Goal: Obtain resource: Obtain resource

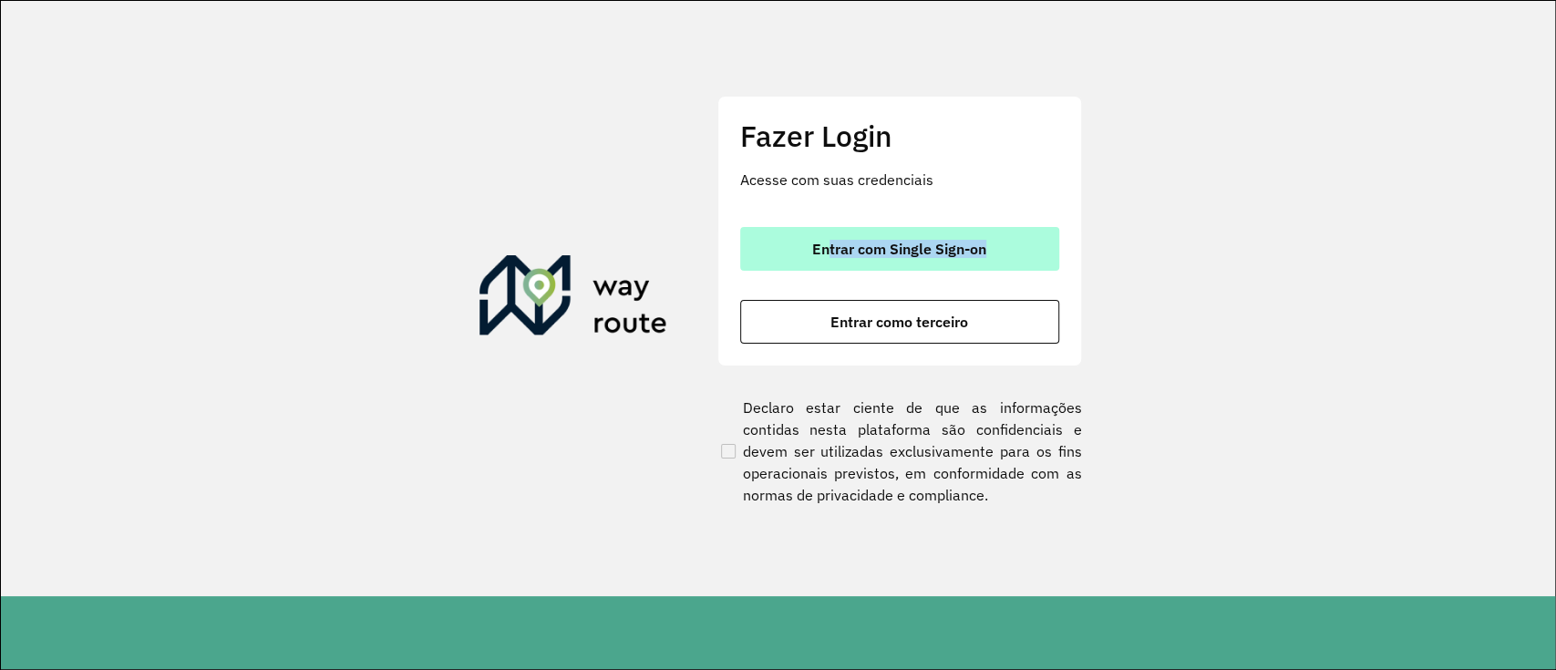
drag, startPoint x: 853, startPoint y: 290, endPoint x: 826, endPoint y: 256, distance: 43.4
click at [826, 256] on div "Entrar com Single Sign-on Entrar como terceiro" at bounding box center [899, 285] width 319 height 117
click at [826, 256] on span "Entrar com Single Sign-on" at bounding box center [899, 249] width 174 height 15
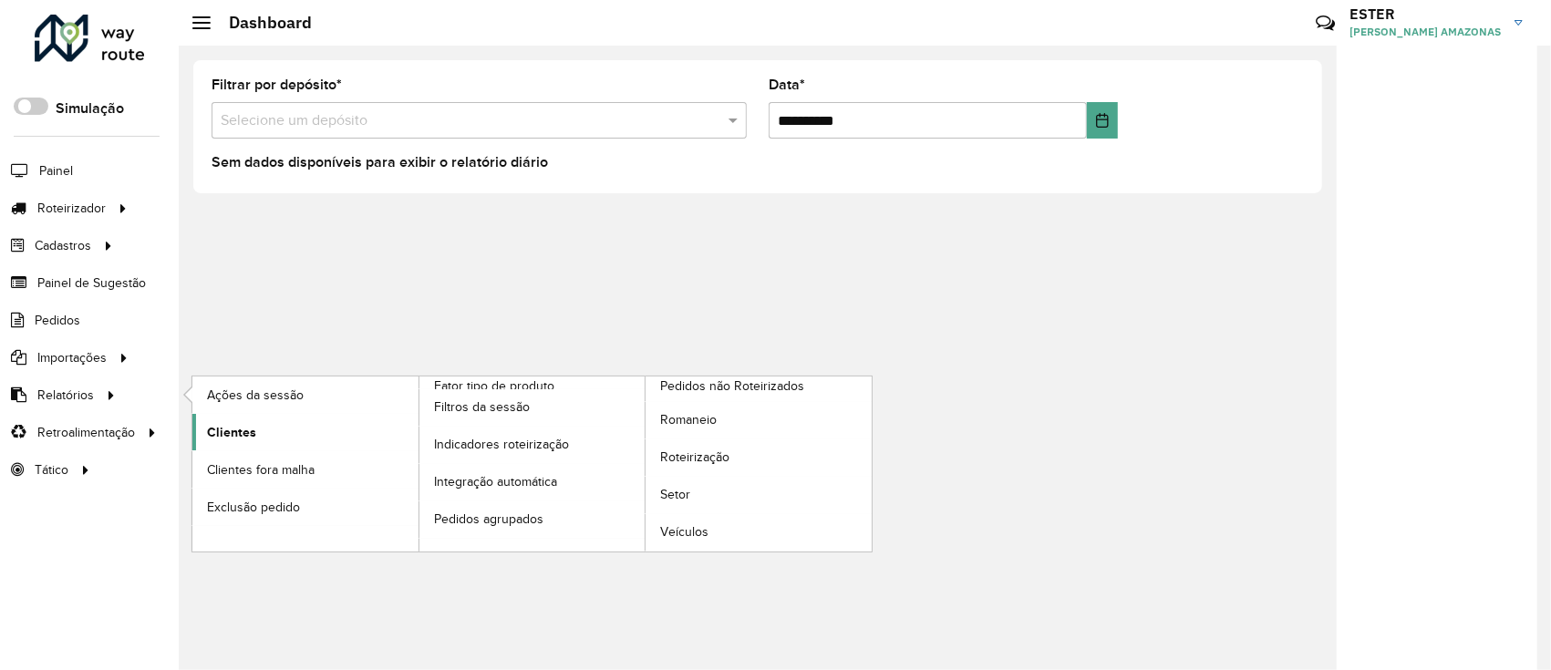
click at [241, 424] on span "Clientes" at bounding box center [231, 432] width 49 height 19
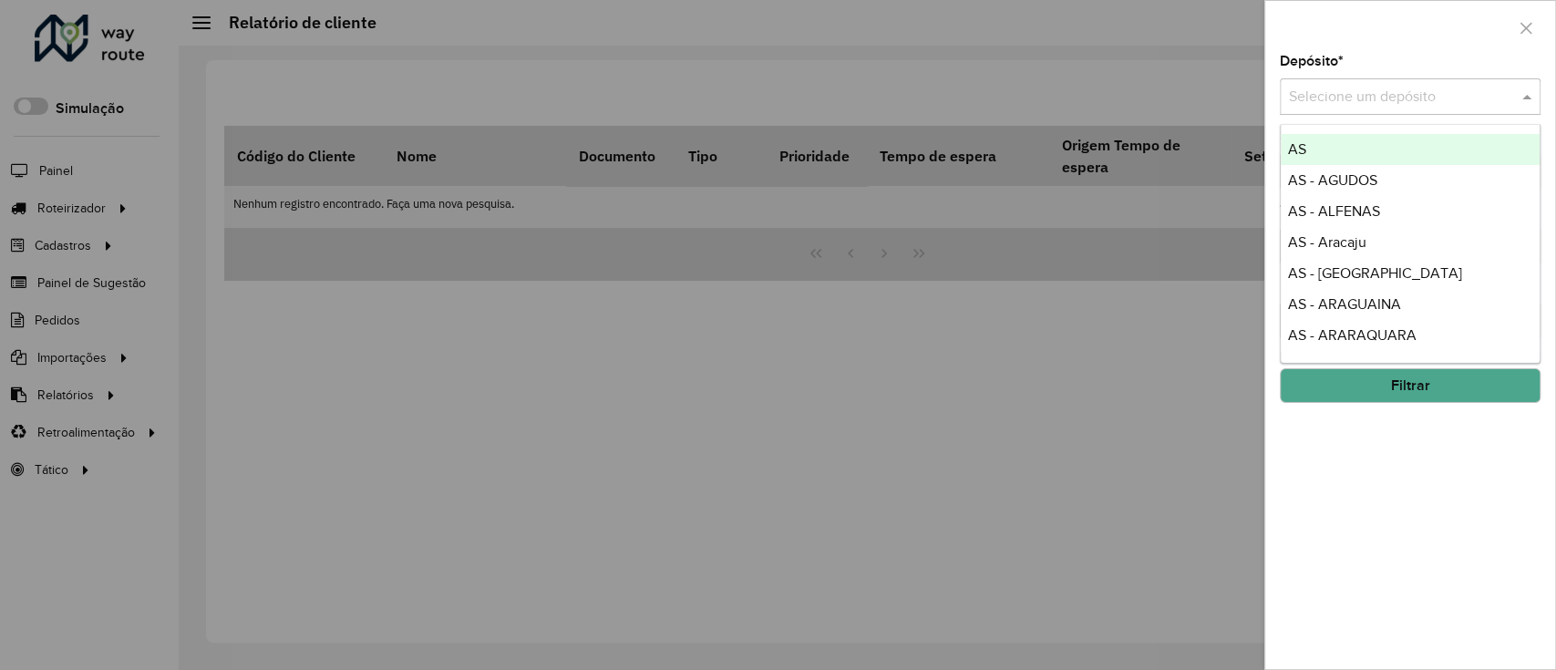
click at [1366, 92] on input "text" at bounding box center [1392, 98] width 206 height 22
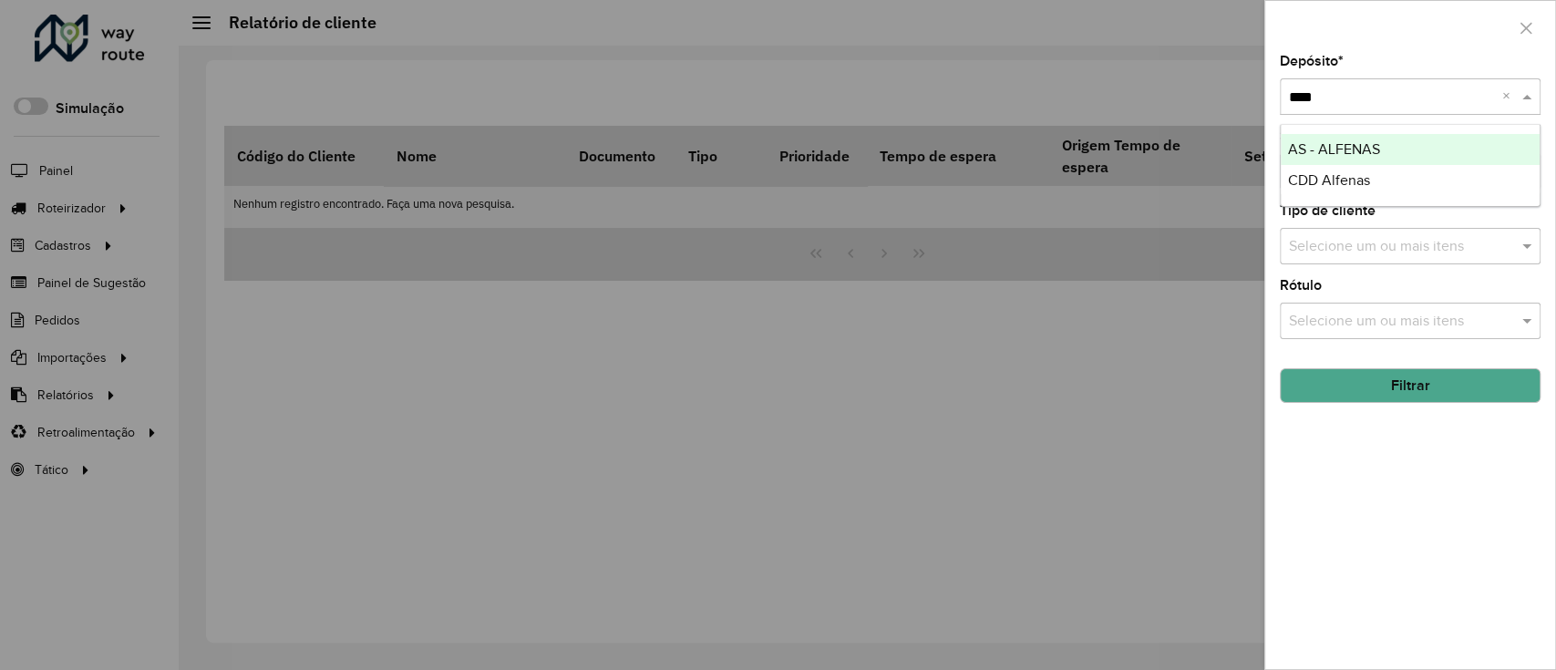
type input "*****"
click at [1396, 384] on button "Filtrar" at bounding box center [1410, 385] width 261 height 35
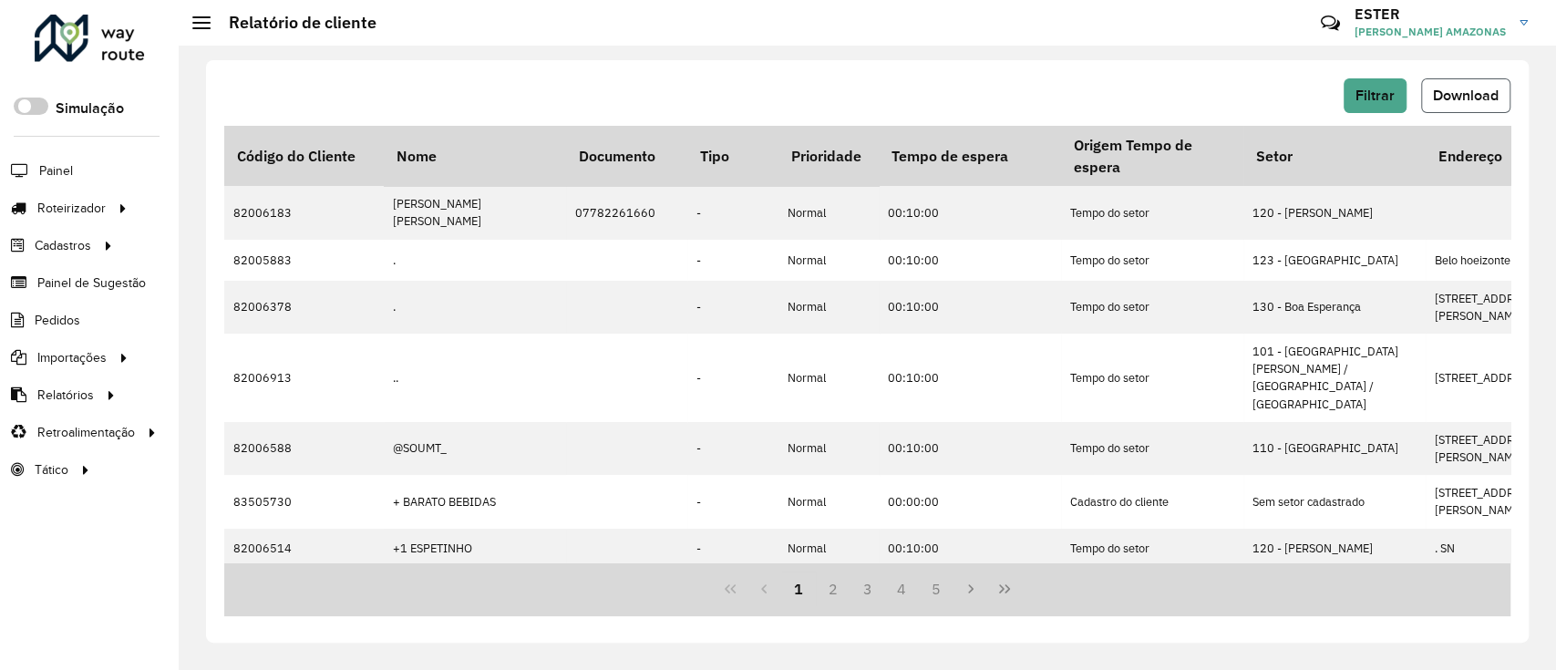
click at [1429, 101] on button "Download" at bounding box center [1465, 95] width 89 height 35
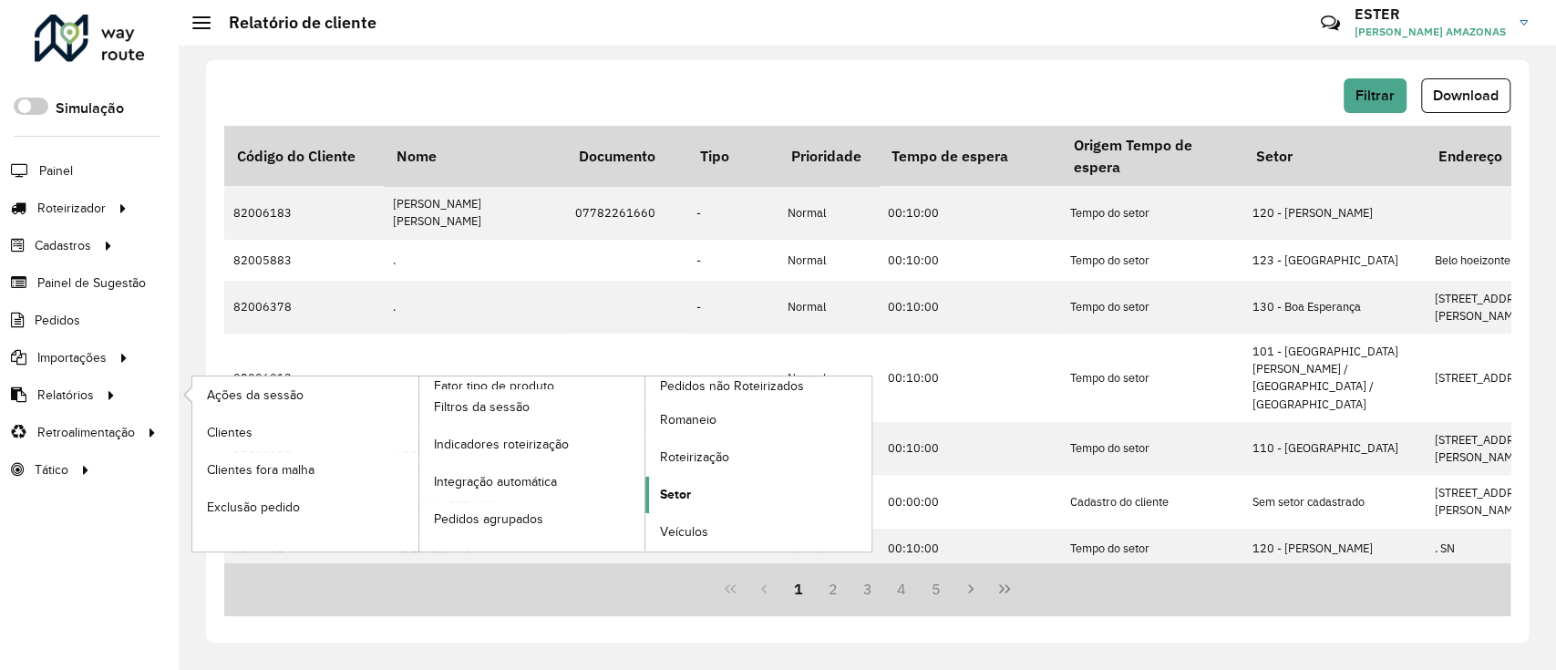
click at [681, 490] on span "Setor" at bounding box center [675, 494] width 31 height 19
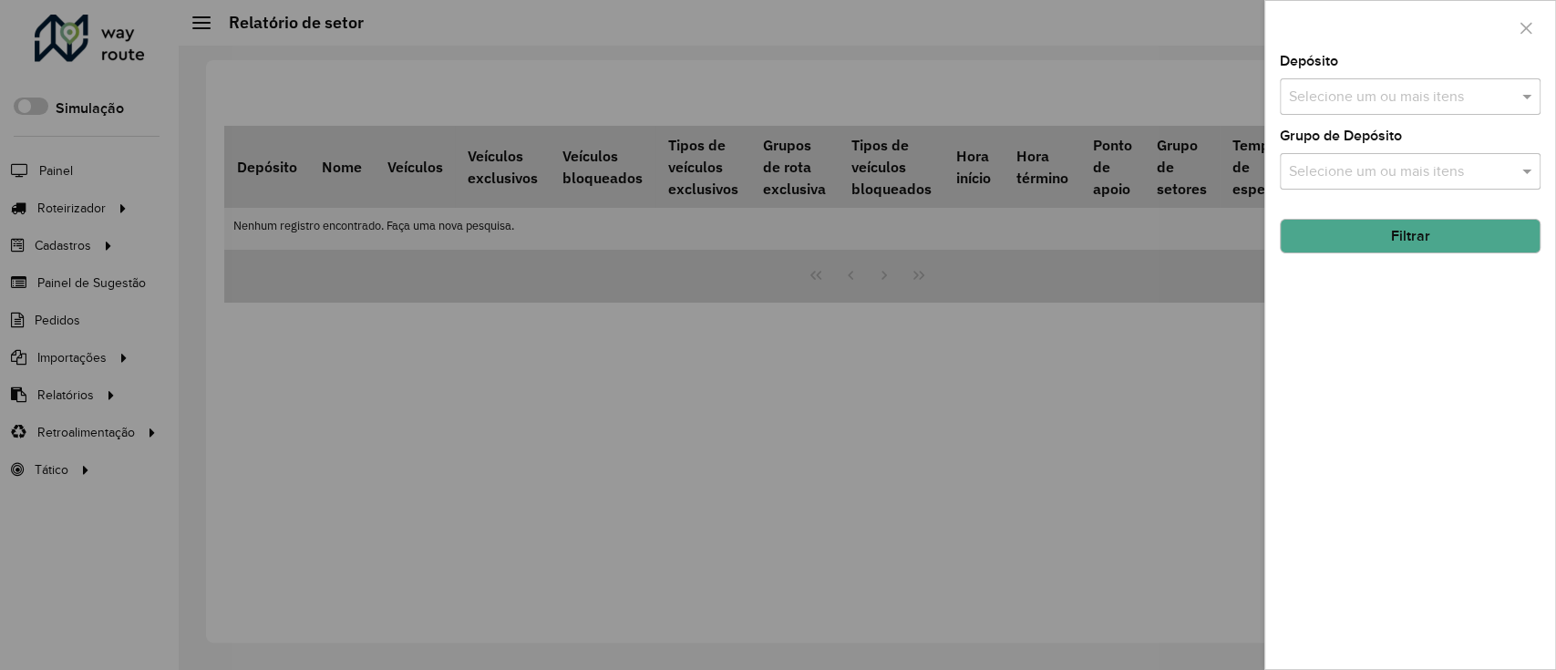
click at [1434, 94] on input "text" at bounding box center [1401, 98] width 233 height 22
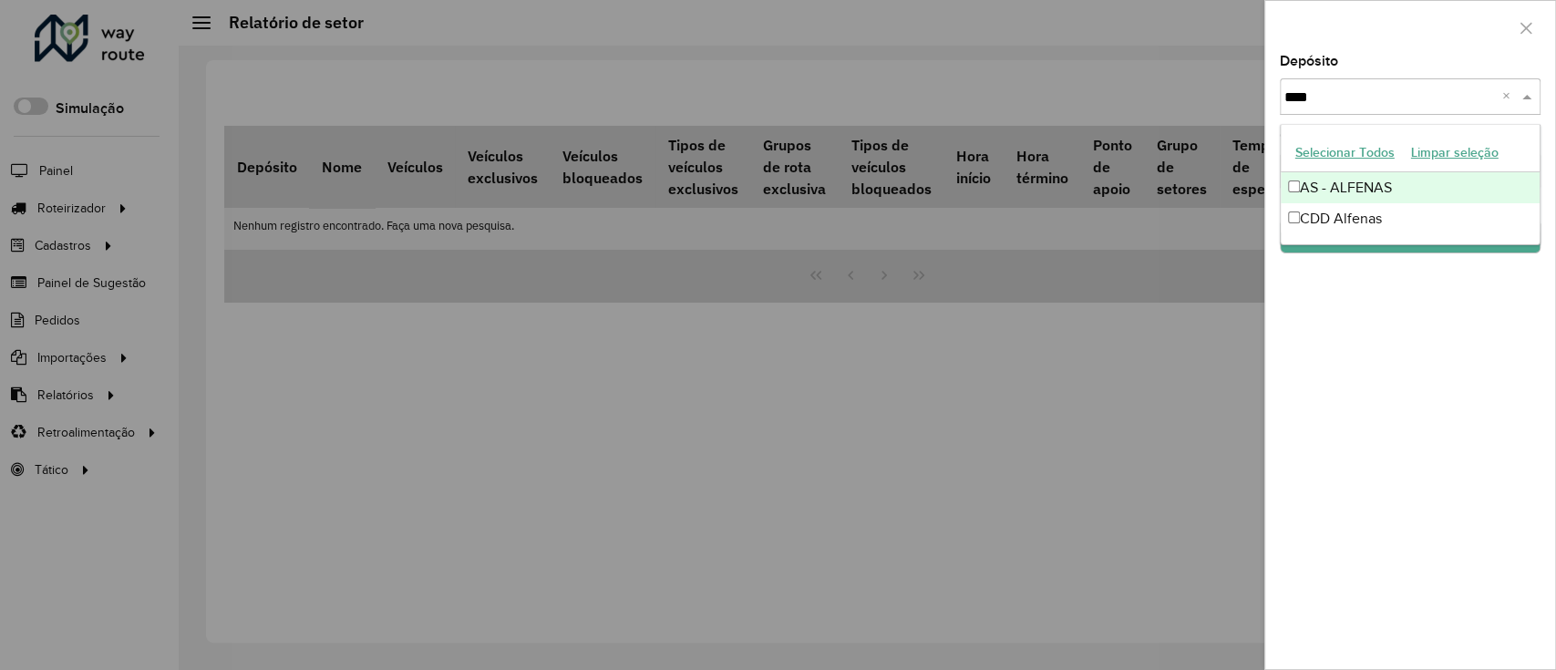
type input "*****"
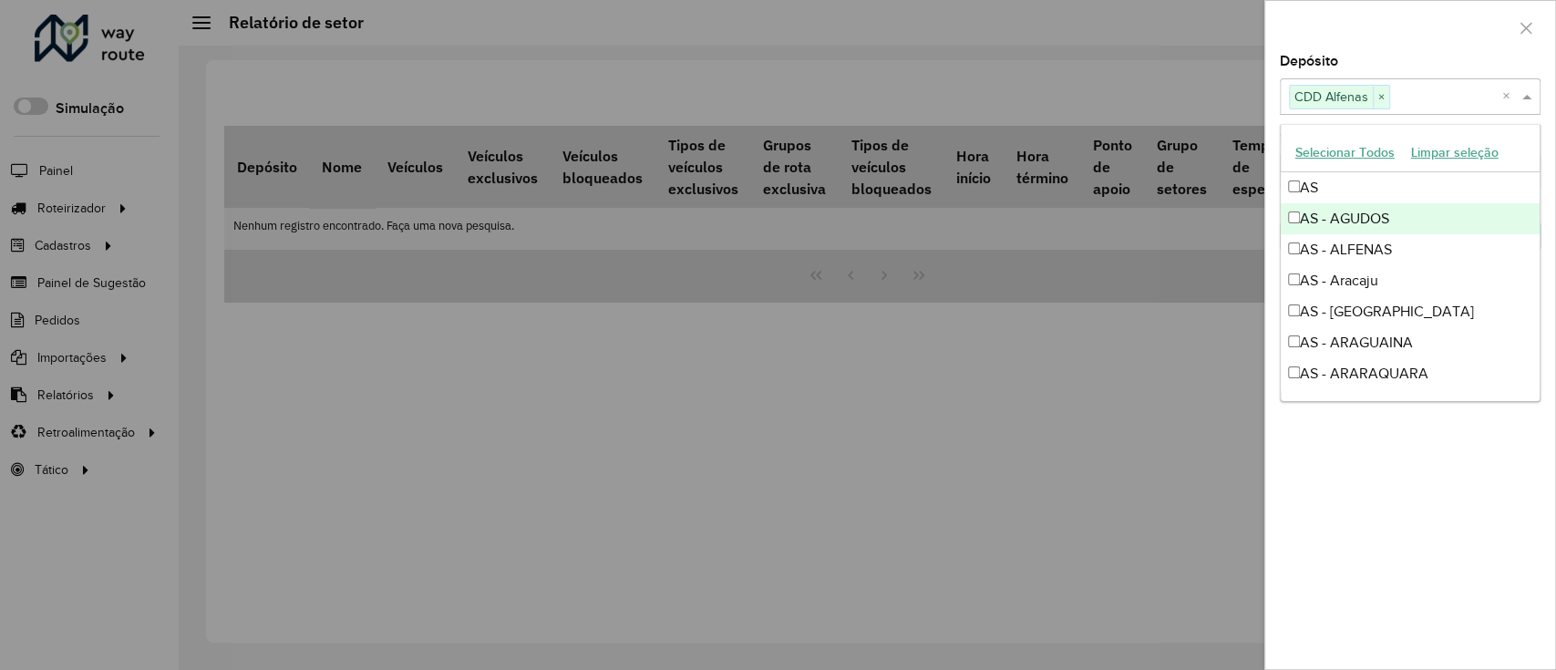
click at [1410, 47] on div at bounding box center [1410, 28] width 290 height 54
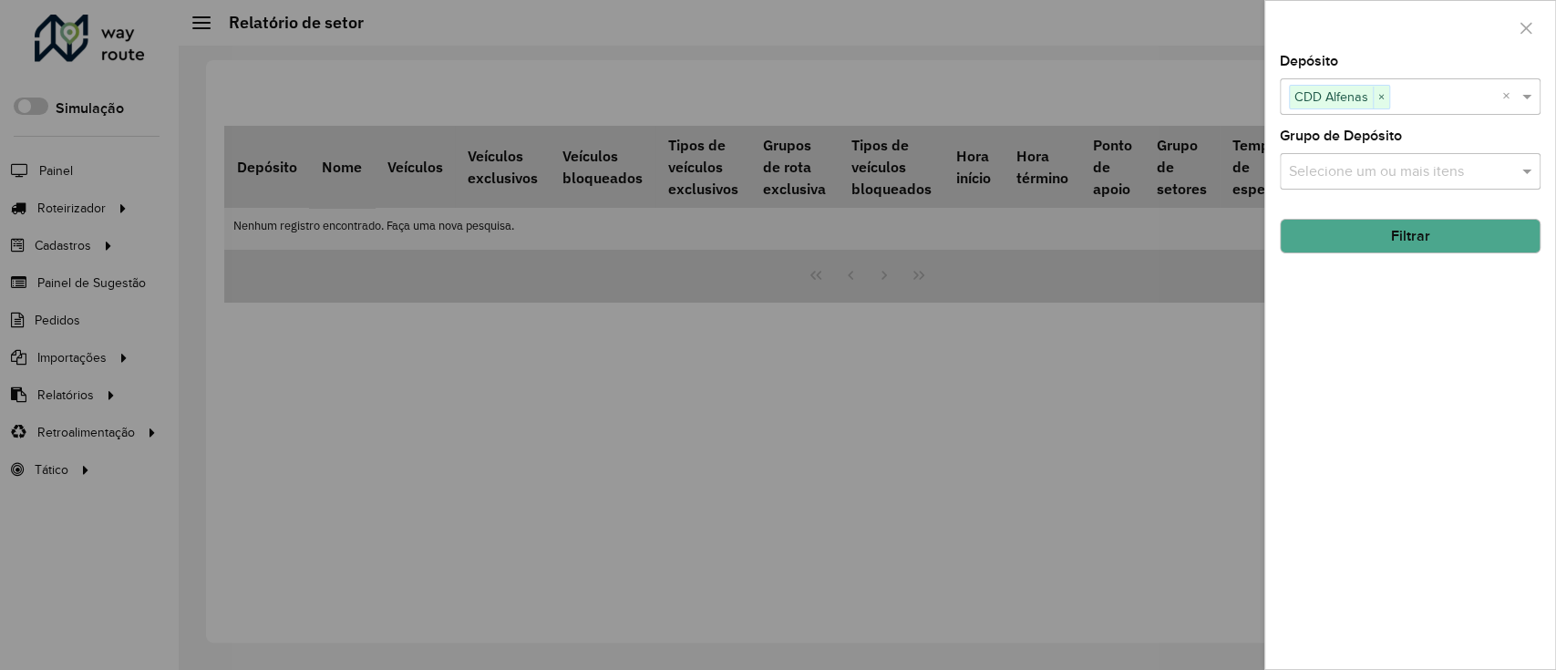
click at [1410, 246] on button "Filtrar" at bounding box center [1410, 236] width 261 height 35
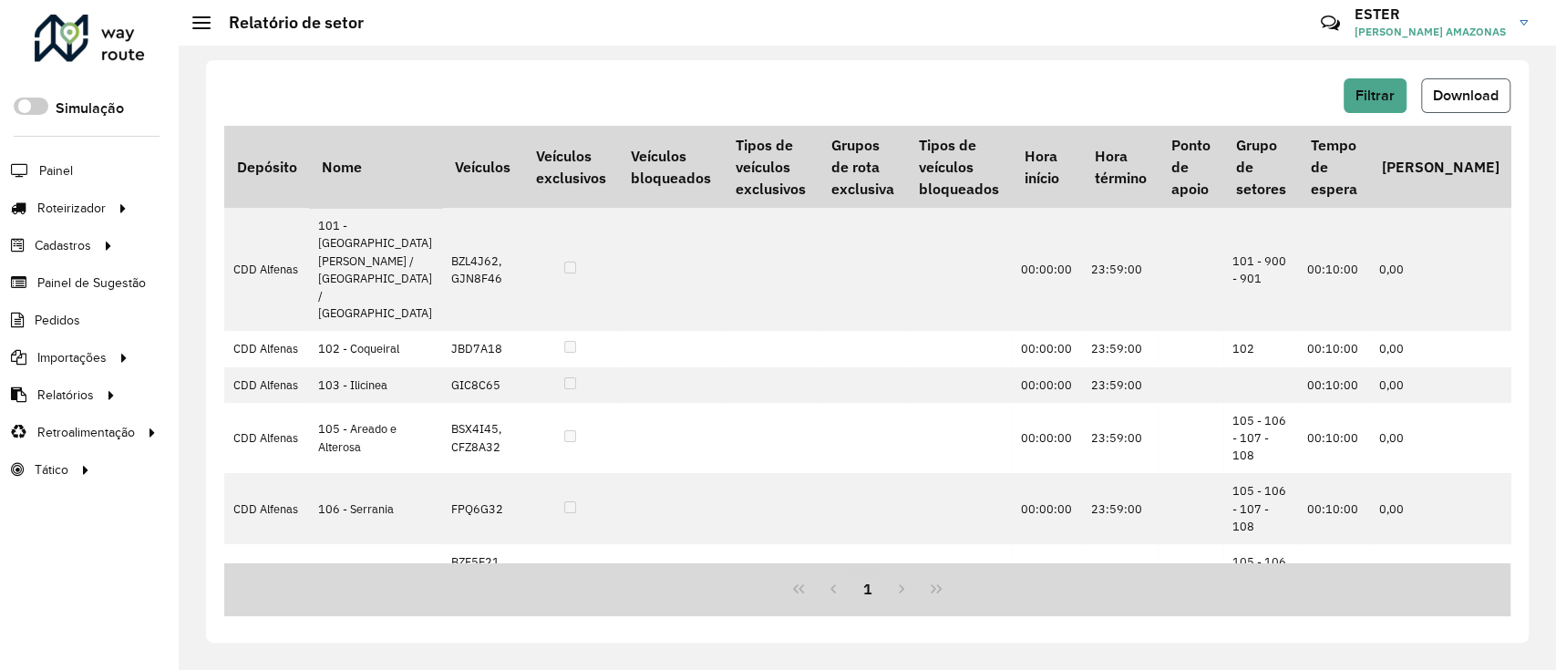
click at [1452, 91] on span "Download" at bounding box center [1466, 95] width 66 height 15
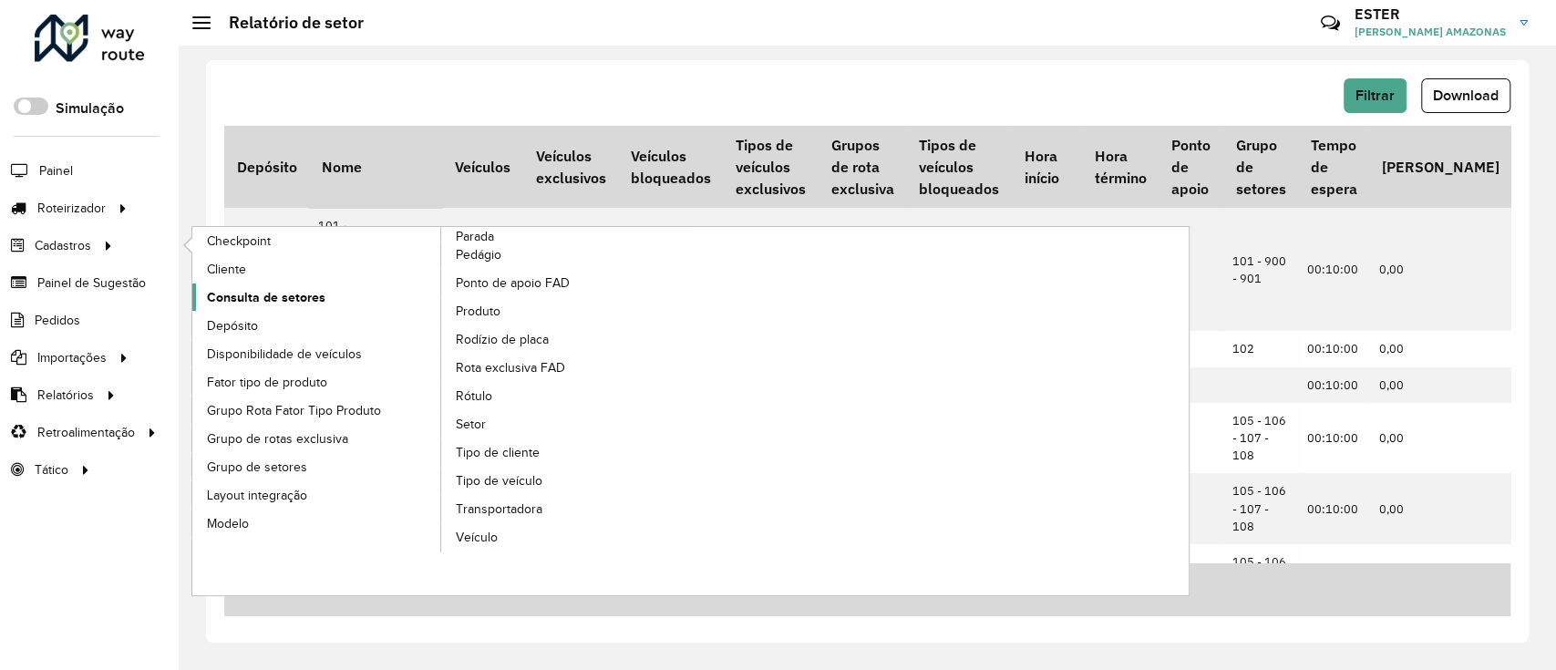
click at [259, 300] on span "Consulta de setores" at bounding box center [266, 297] width 119 height 19
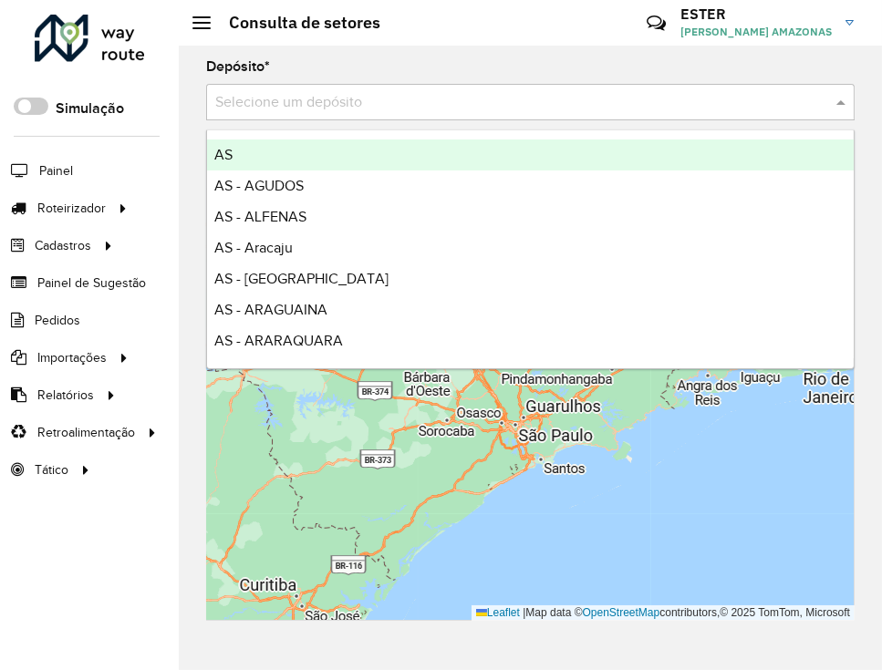
click at [700, 99] on input "text" at bounding box center [511, 103] width 593 height 22
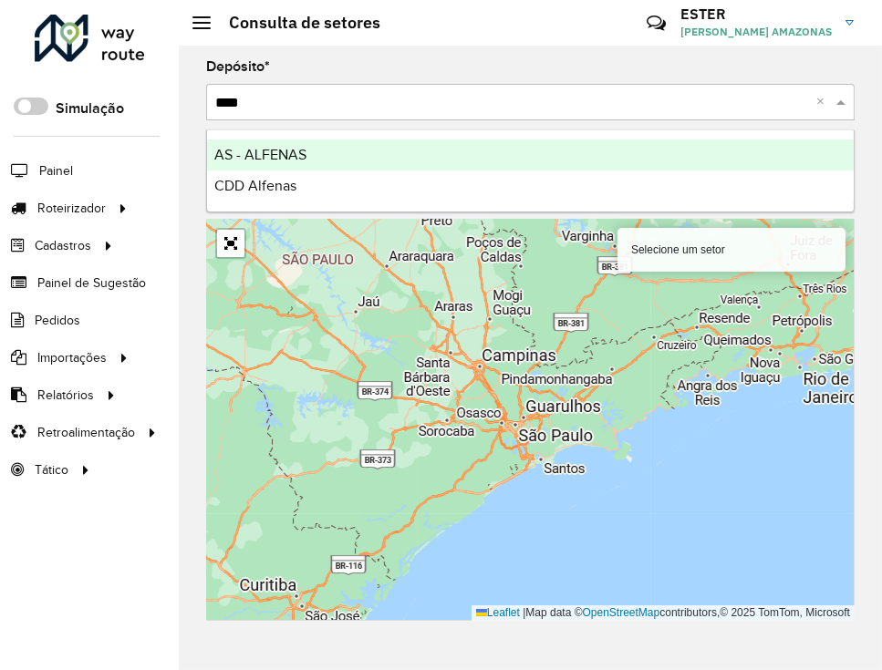
type input "*****"
